Goal: Task Accomplishment & Management: Manage account settings

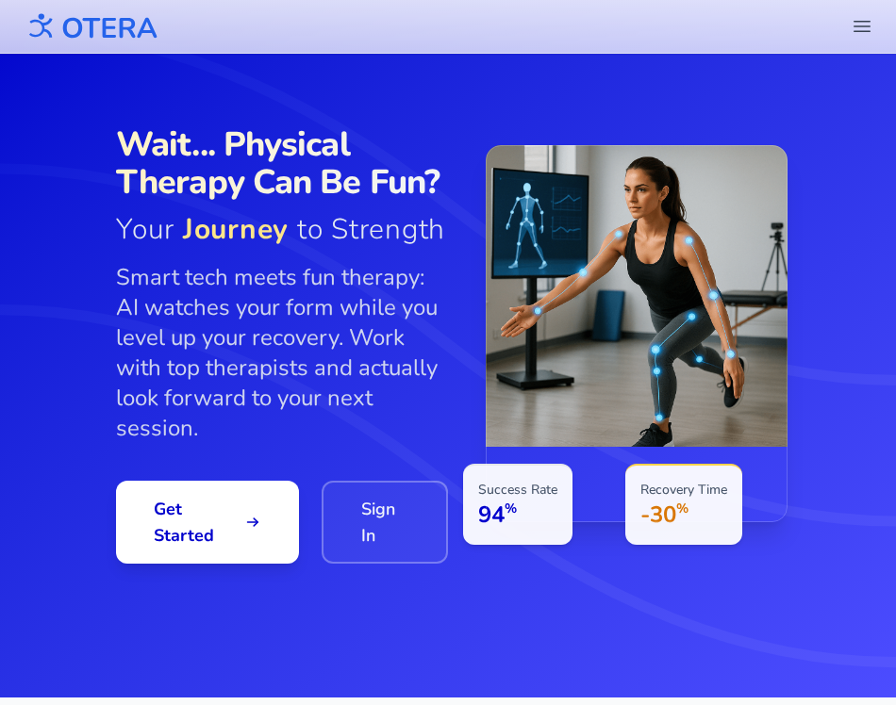
click at [866, 29] on icon "header.menu.open" at bounding box center [862, 26] width 23 height 23
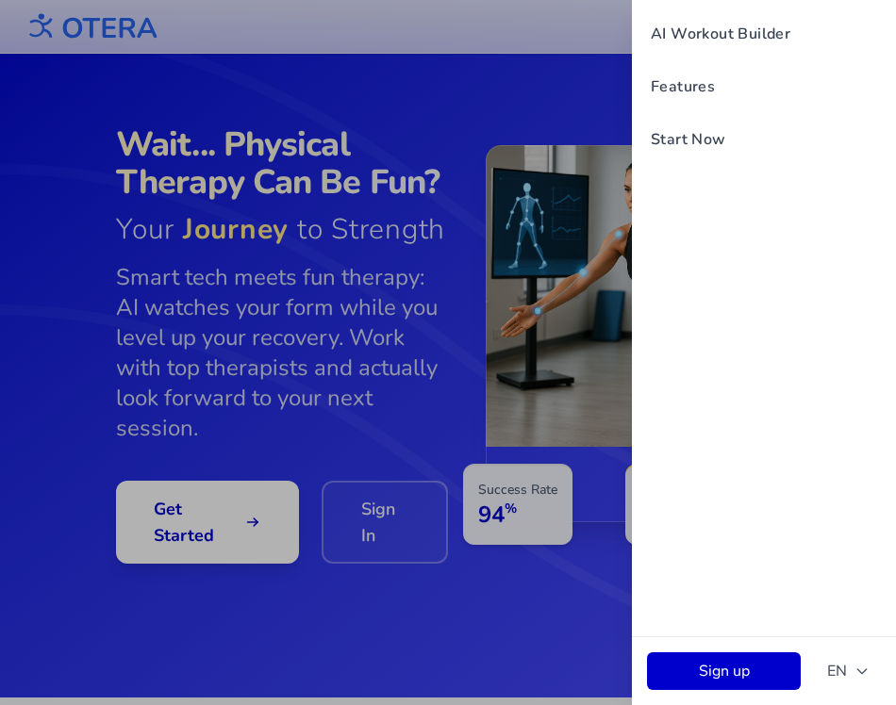
click at [430, 630] on div "AI Workout Builder Features Start Now Sign up EN" at bounding box center [448, 352] width 896 height 705
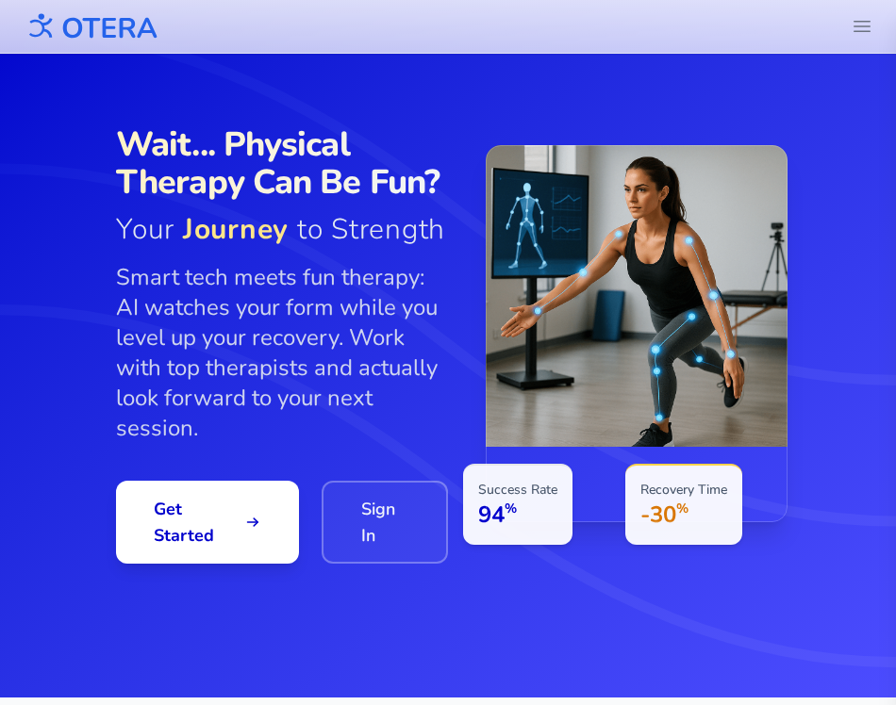
click at [372, 474] on div "Wait... Physical Therapy Can Be Fun? Your Journey to Strength Smart tech meets …" at bounding box center [282, 345] width 332 height 438
click at [372, 515] on link "Sign In" at bounding box center [385, 522] width 126 height 83
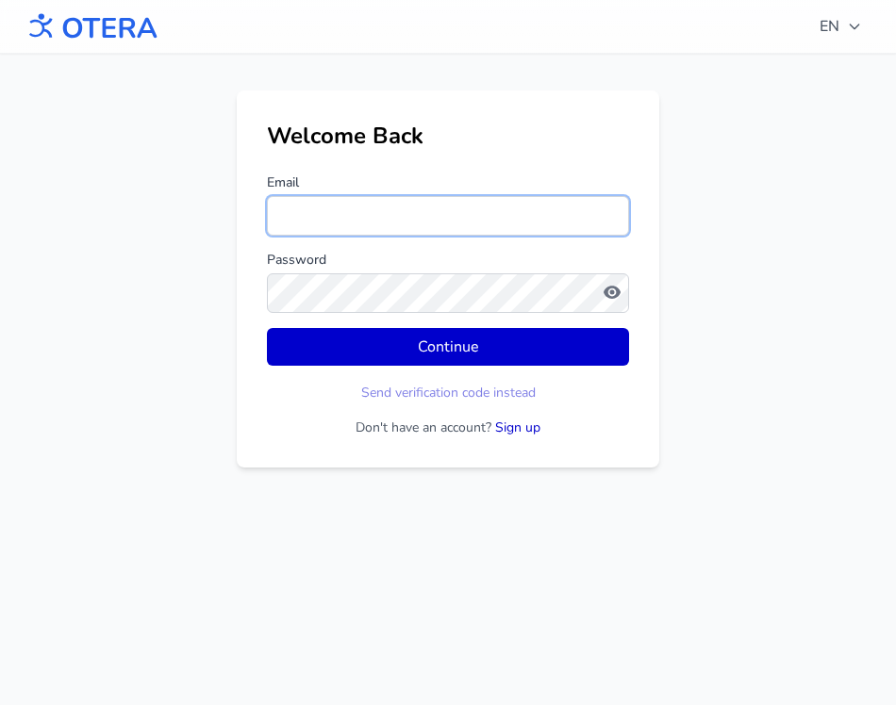
click at [373, 218] on input "Email" at bounding box center [448, 216] width 362 height 40
type input "**********"
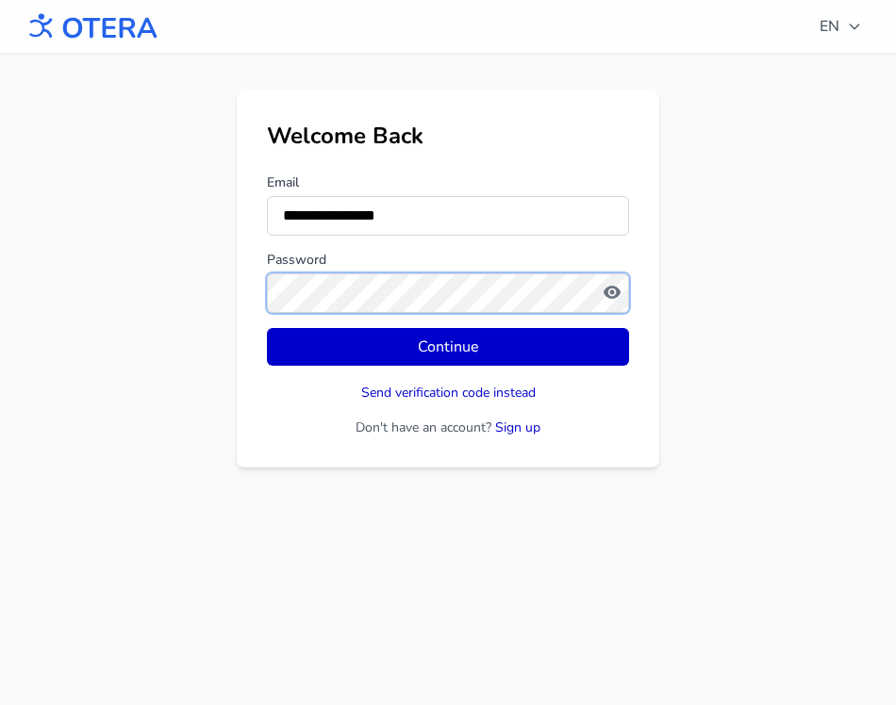
click at [267, 328] on button "Continue" at bounding box center [448, 347] width 362 height 38
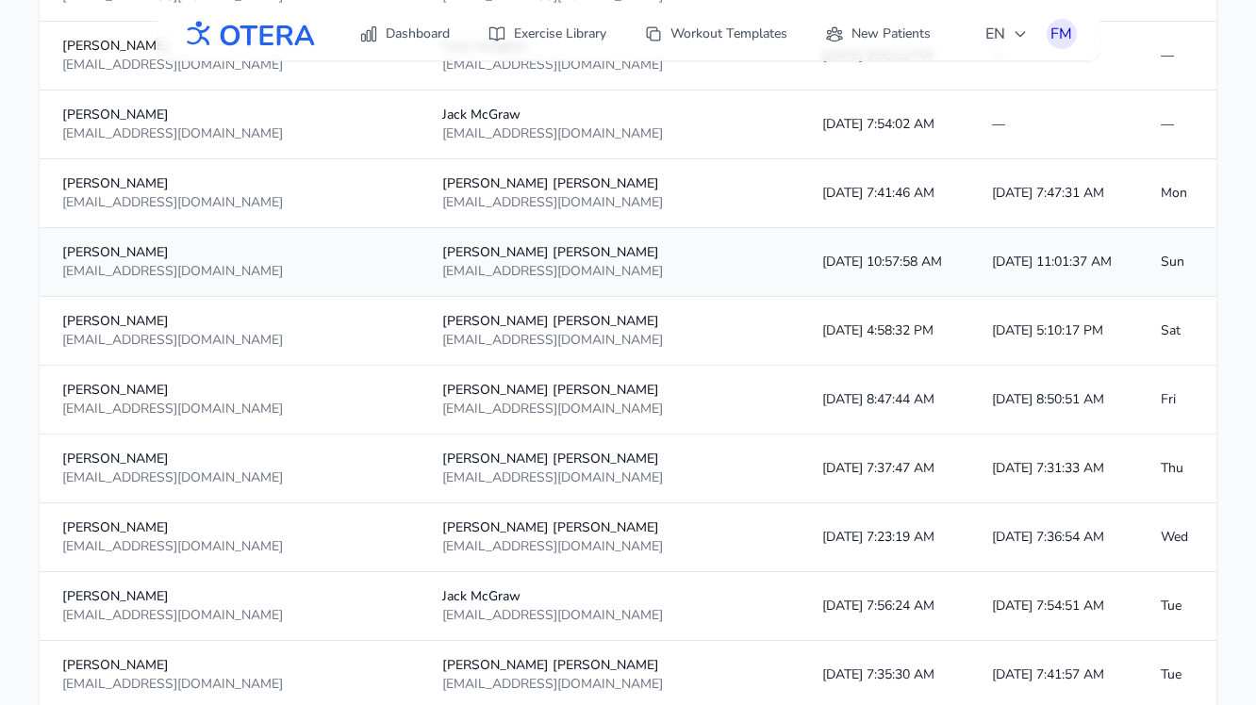
scroll to position [907, 0]
